Goal: Navigation & Orientation: Find specific page/section

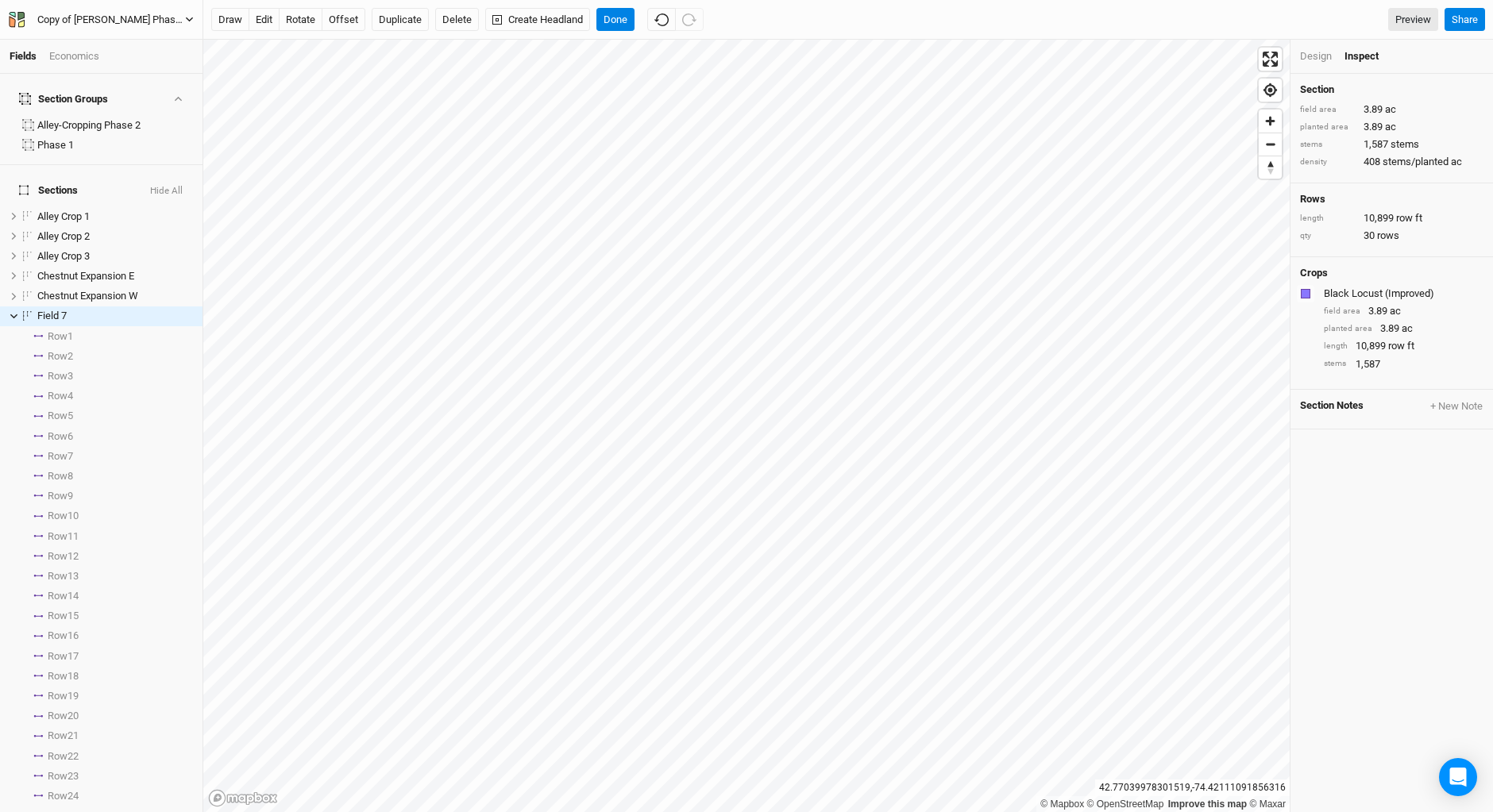
click at [14, 17] on icon "button" at bounding box center [17, 20] width 16 height 16
click at [86, 43] on button "Back" at bounding box center [130, 43] width 125 height 20
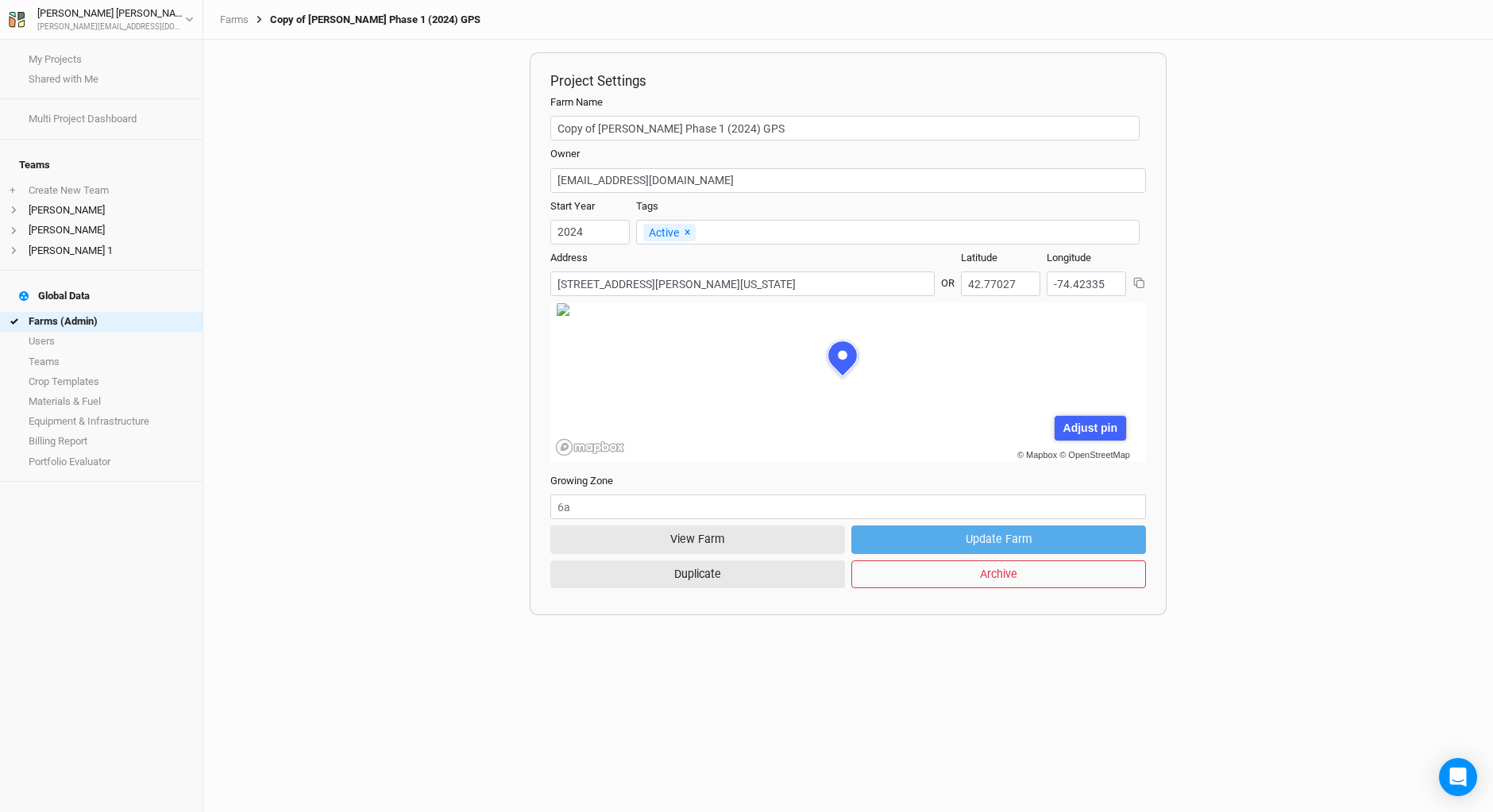
scroll to position [79, 217]
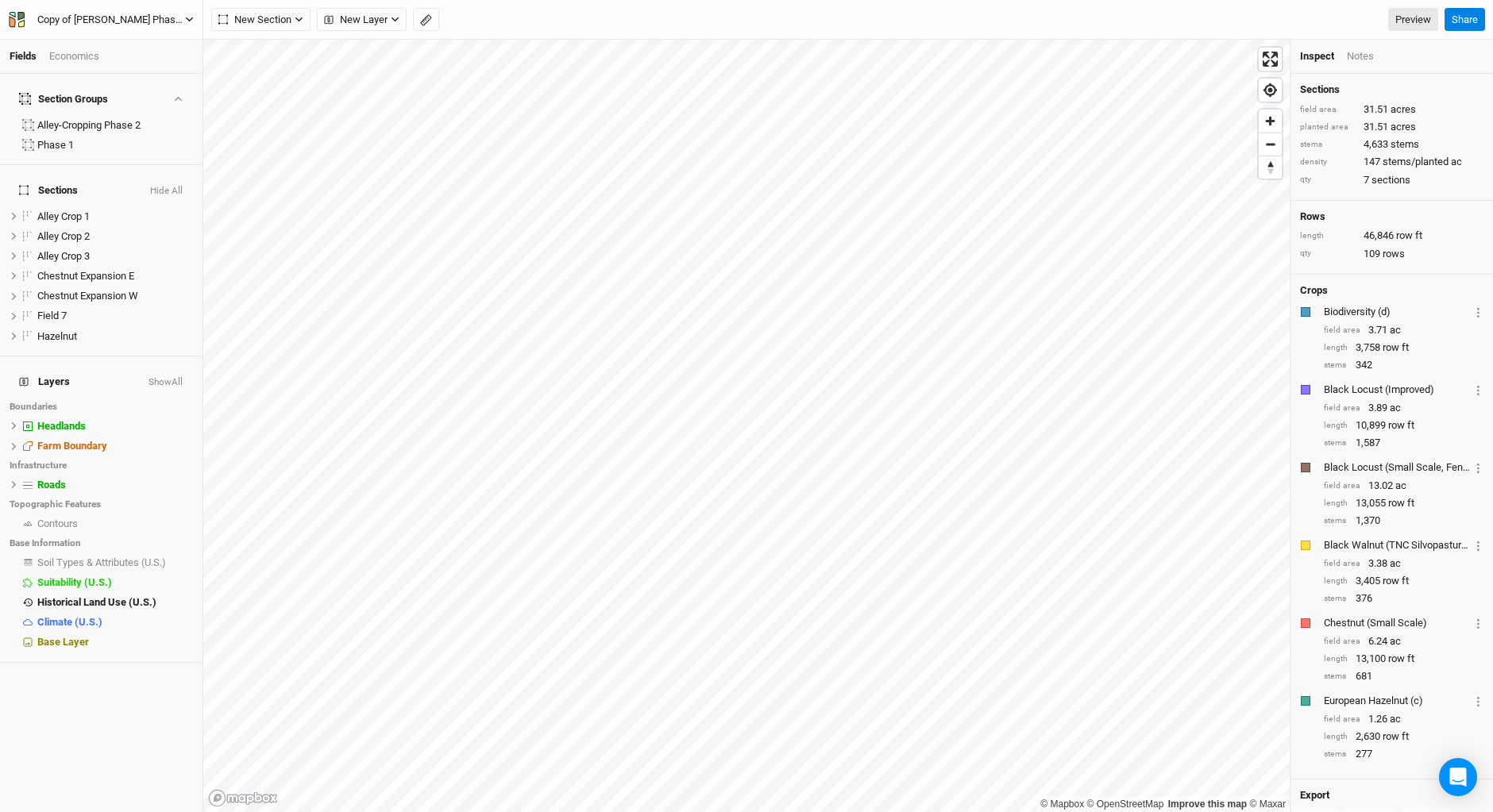
click at [16, 19] on icon "button" at bounding box center [17, 20] width 16 height 16
click at [102, 49] on button "Back" at bounding box center [130, 43] width 125 height 20
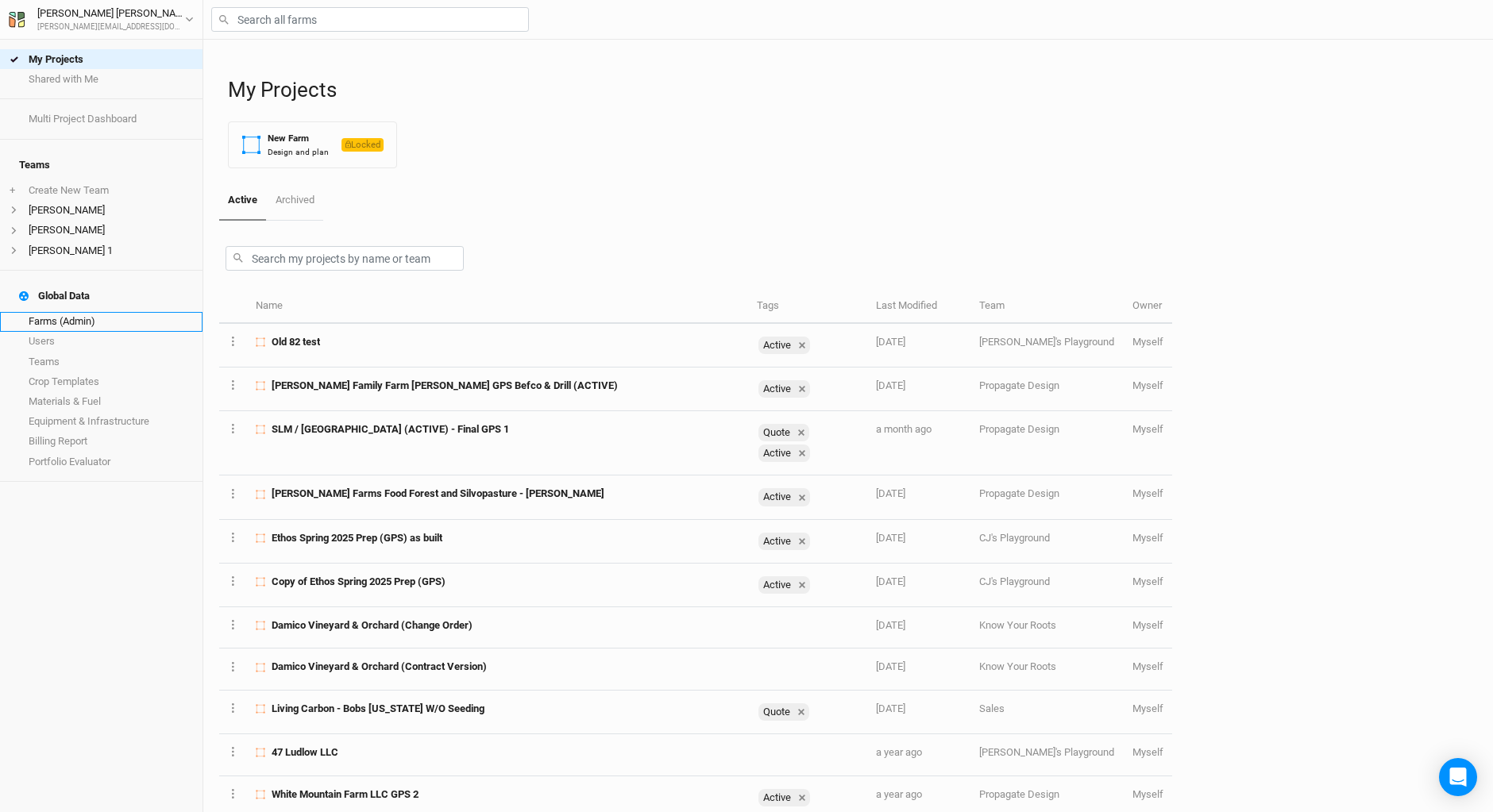
click at [65, 312] on link "Farms (Admin)" at bounding box center [101, 322] width 202 height 20
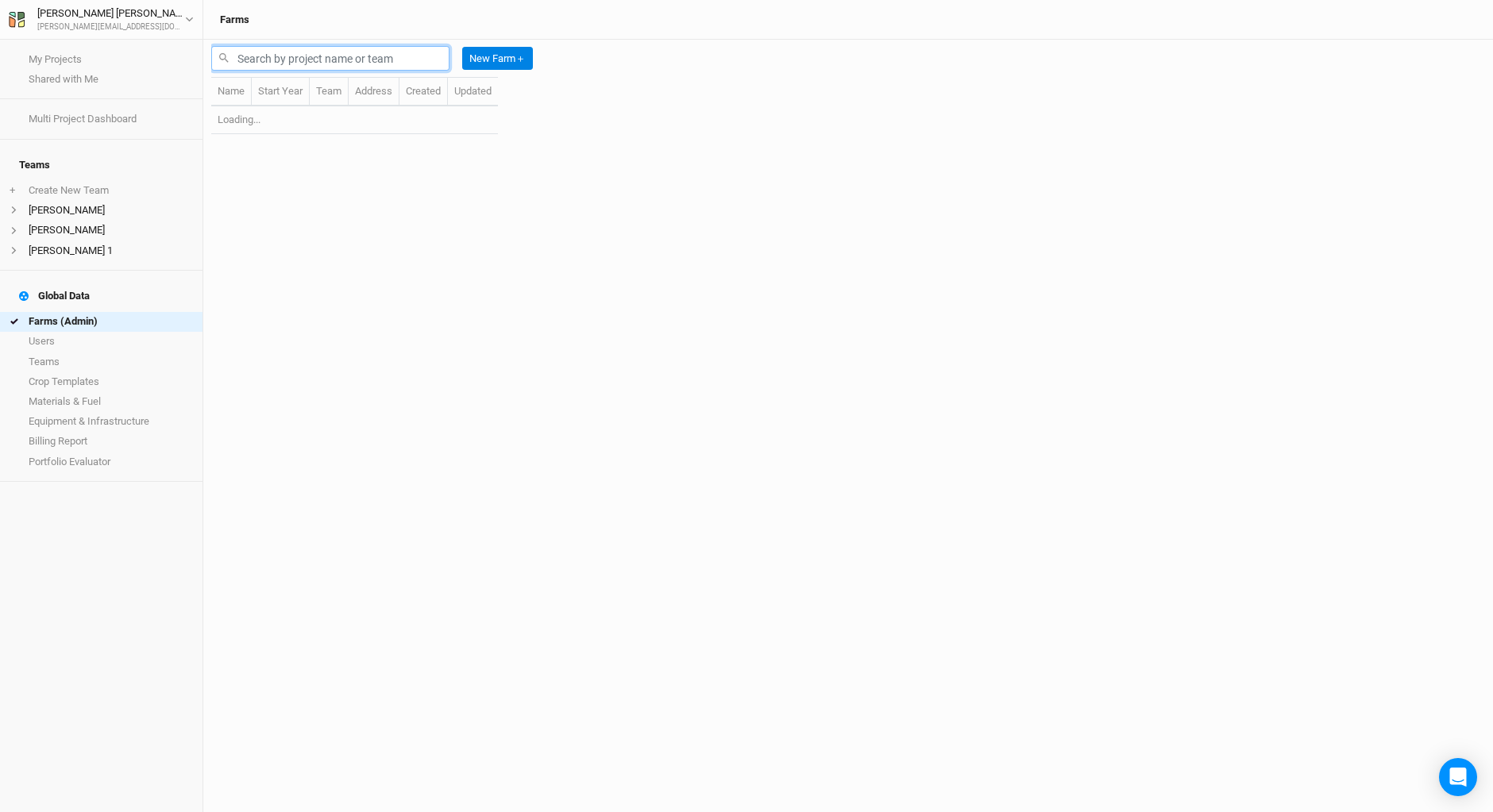
click at [290, 54] on input "text" at bounding box center [330, 59] width 238 height 25
click at [288, 59] on input "[PERSON_NAME]" at bounding box center [330, 59] width 238 height 25
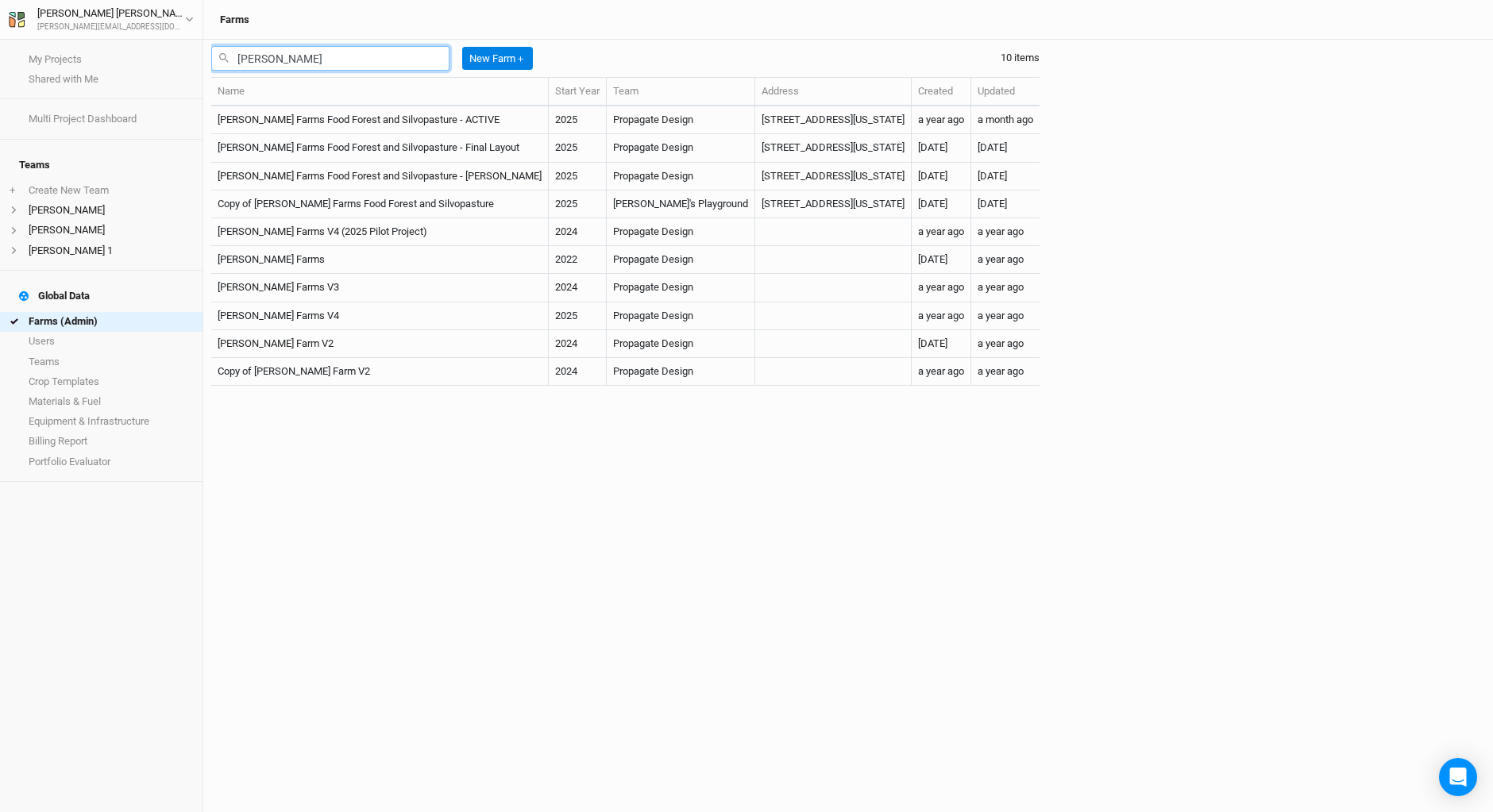
click at [243, 55] on input "[PERSON_NAME]" at bounding box center [330, 59] width 238 height 25
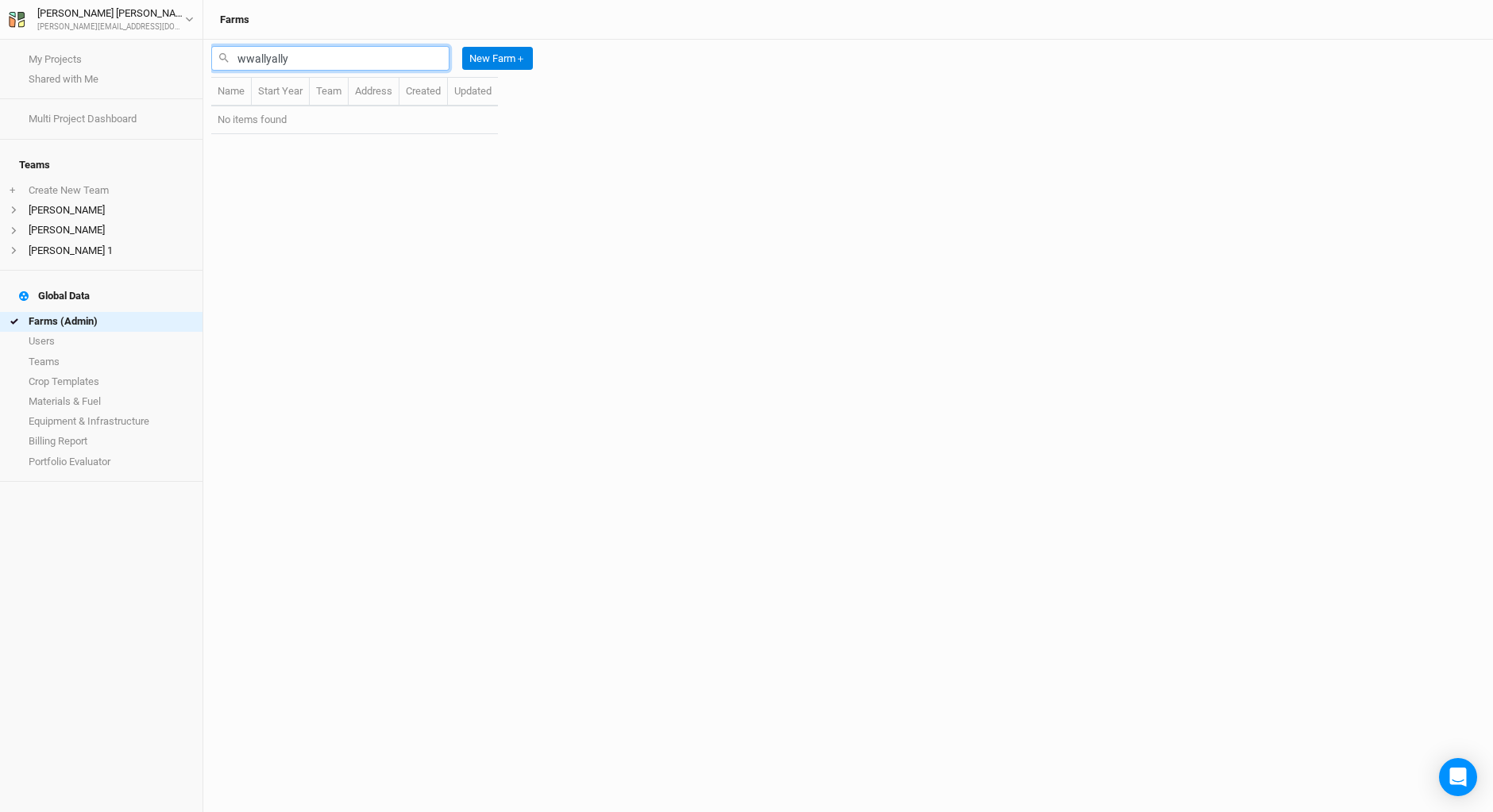
click at [331, 58] on input "wwallyally" at bounding box center [330, 59] width 238 height 25
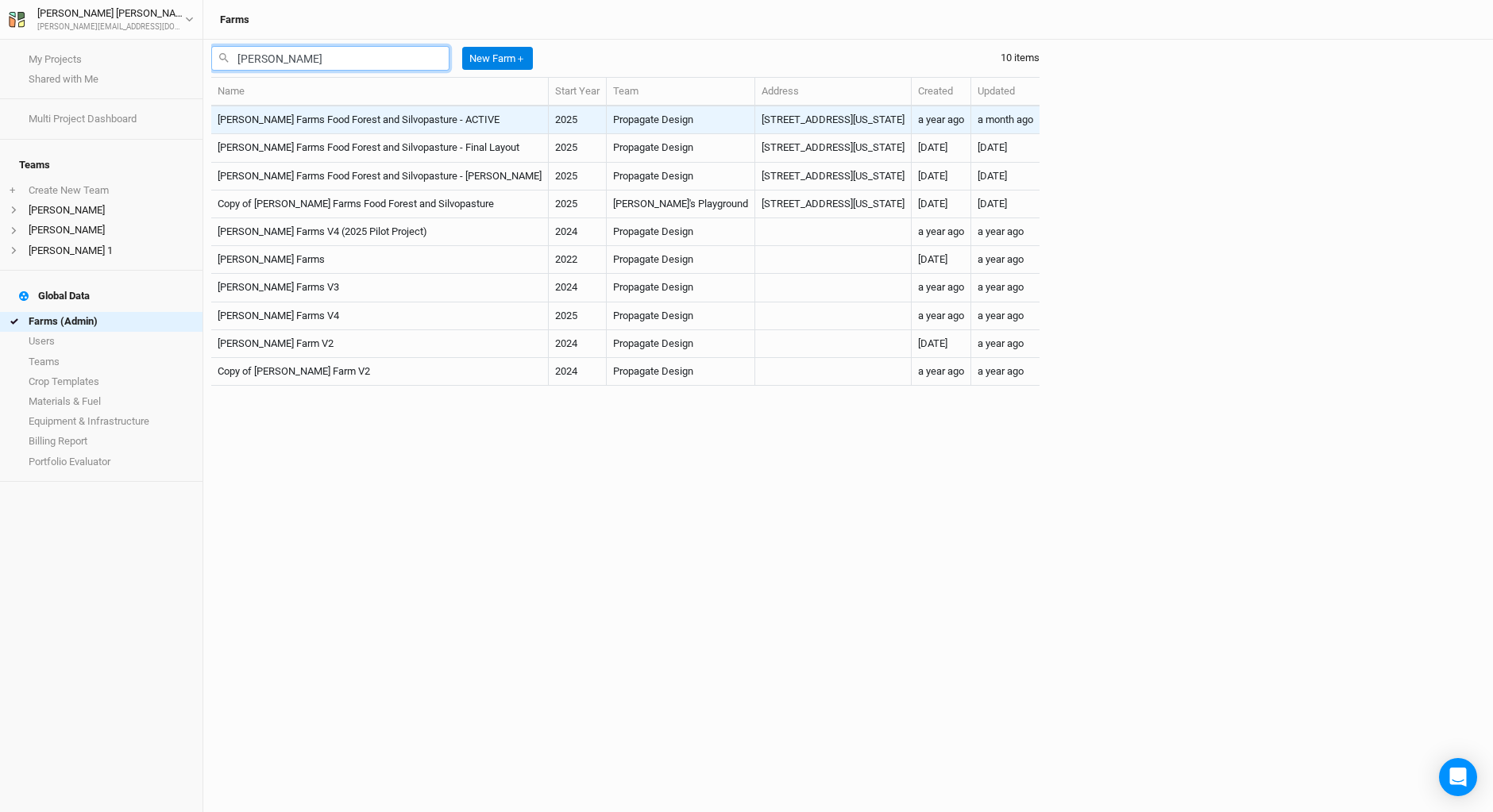
type input "[PERSON_NAME]"
click at [399, 120] on td "[PERSON_NAME] Farms Food Forest and Silvopasture - ACTIVE" at bounding box center [380, 120] width 337 height 28
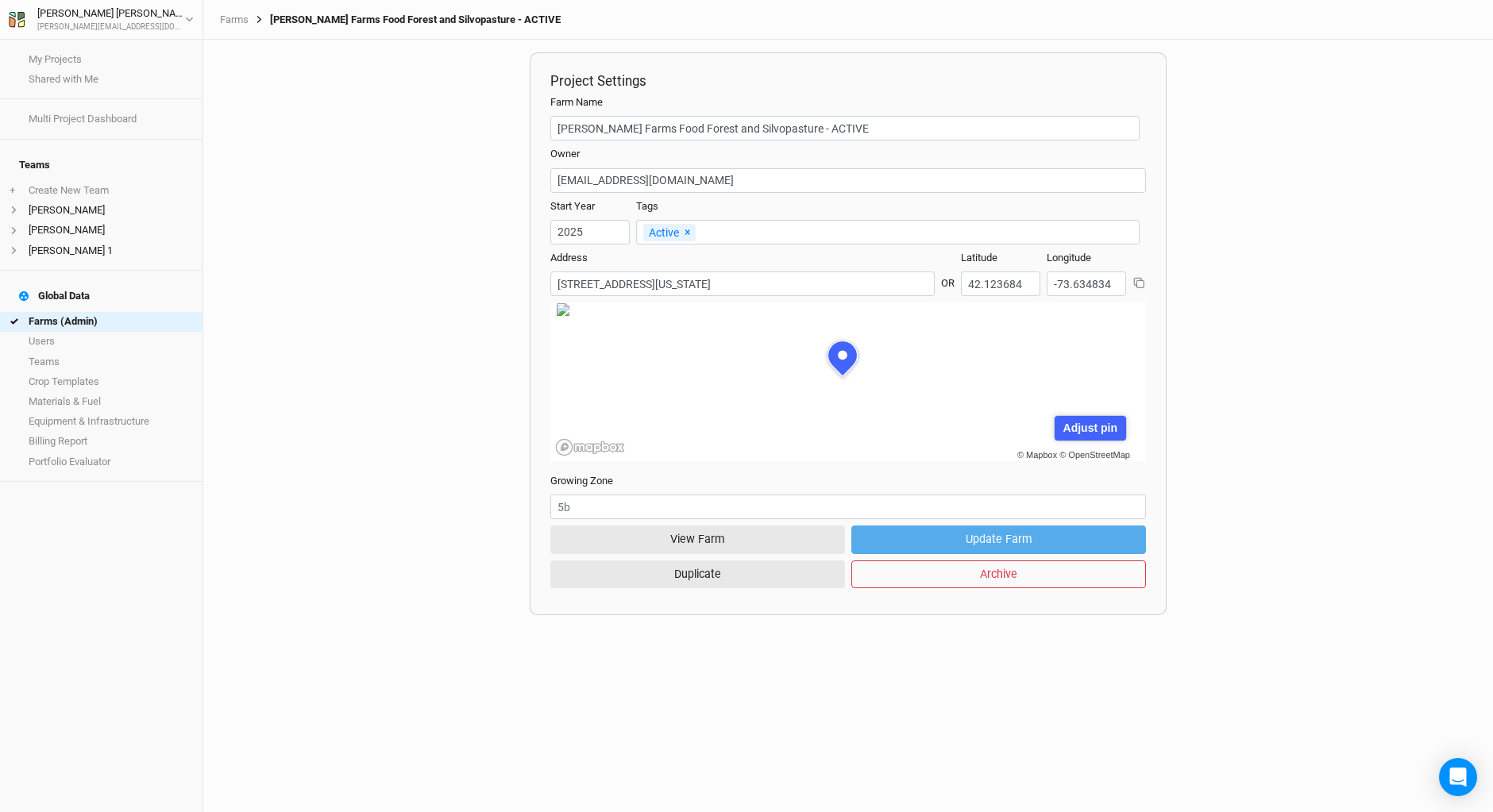
scroll to position [79, 217]
click at [668, 540] on button "View Farm" at bounding box center [698, 539] width 295 height 28
